Goal: Find specific page/section: Find specific page/section

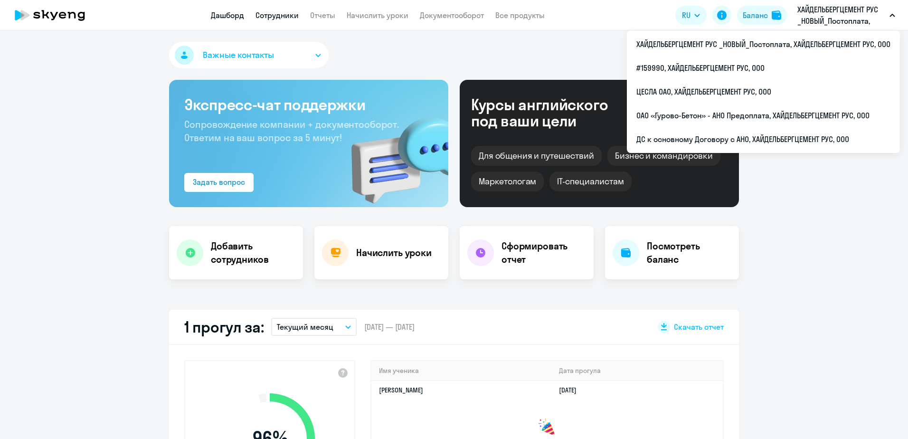
click at [263, 17] on link "Сотрудники" at bounding box center [276, 14] width 43 height 9
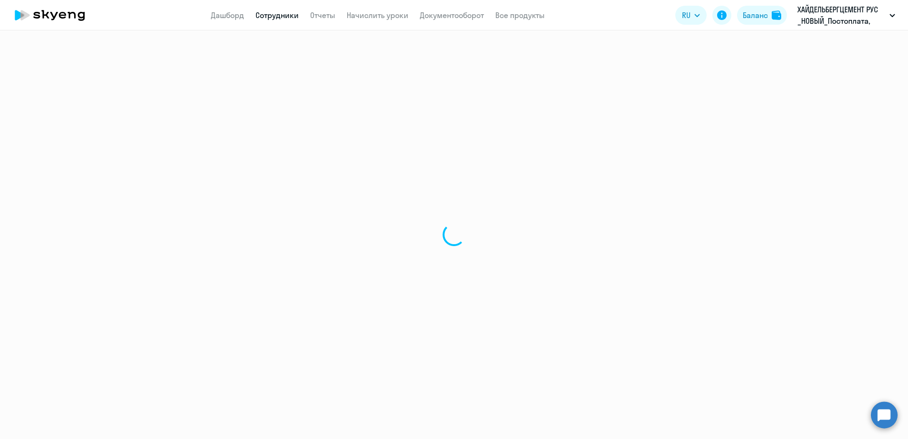
select select "30"
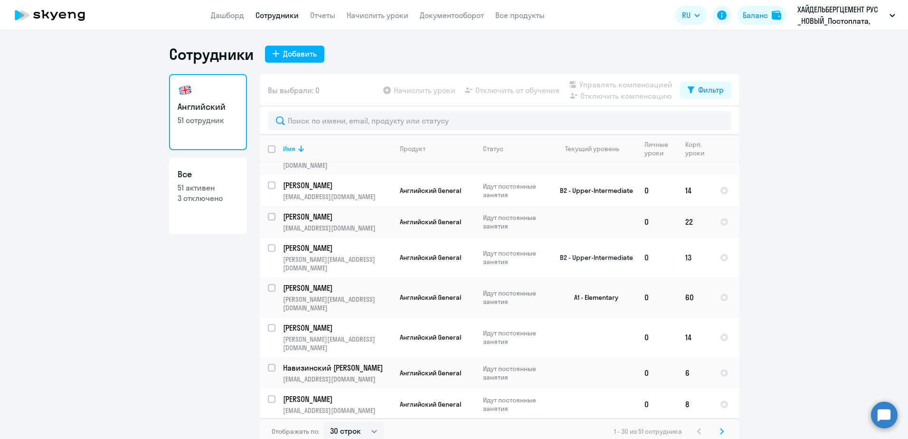
scroll to position [684, 0]
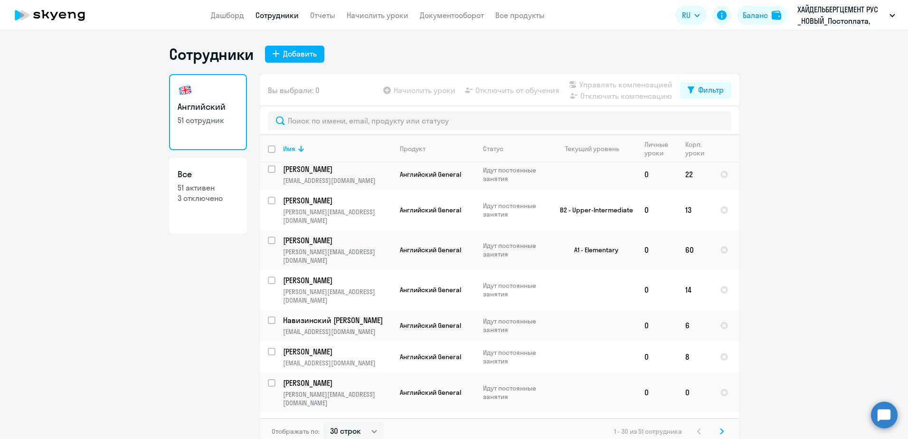
click at [716, 429] on svg-icon at bounding box center [721, 430] width 11 height 11
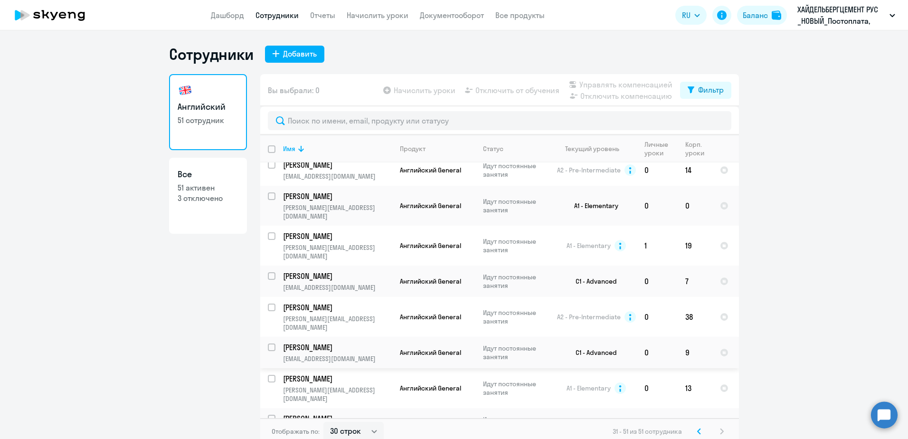
scroll to position [355, 0]
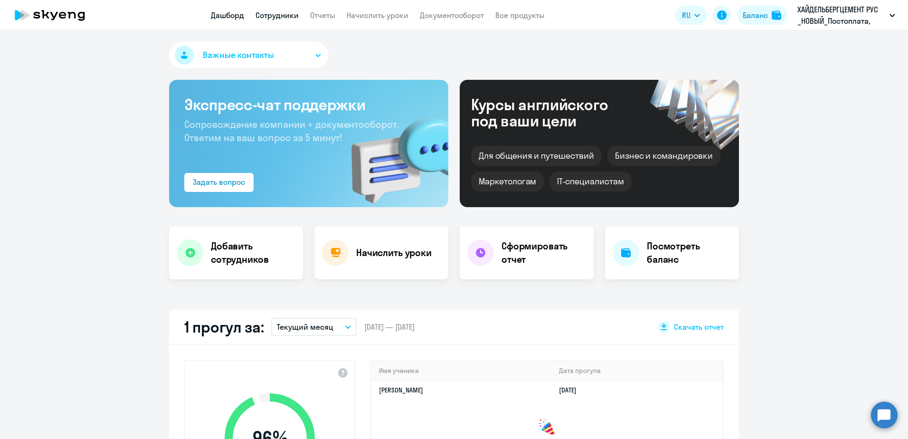
select select "30"
click at [286, 15] on link "Сотрудники" at bounding box center [276, 14] width 43 height 9
select select "30"
